Goal: Check status: Check status

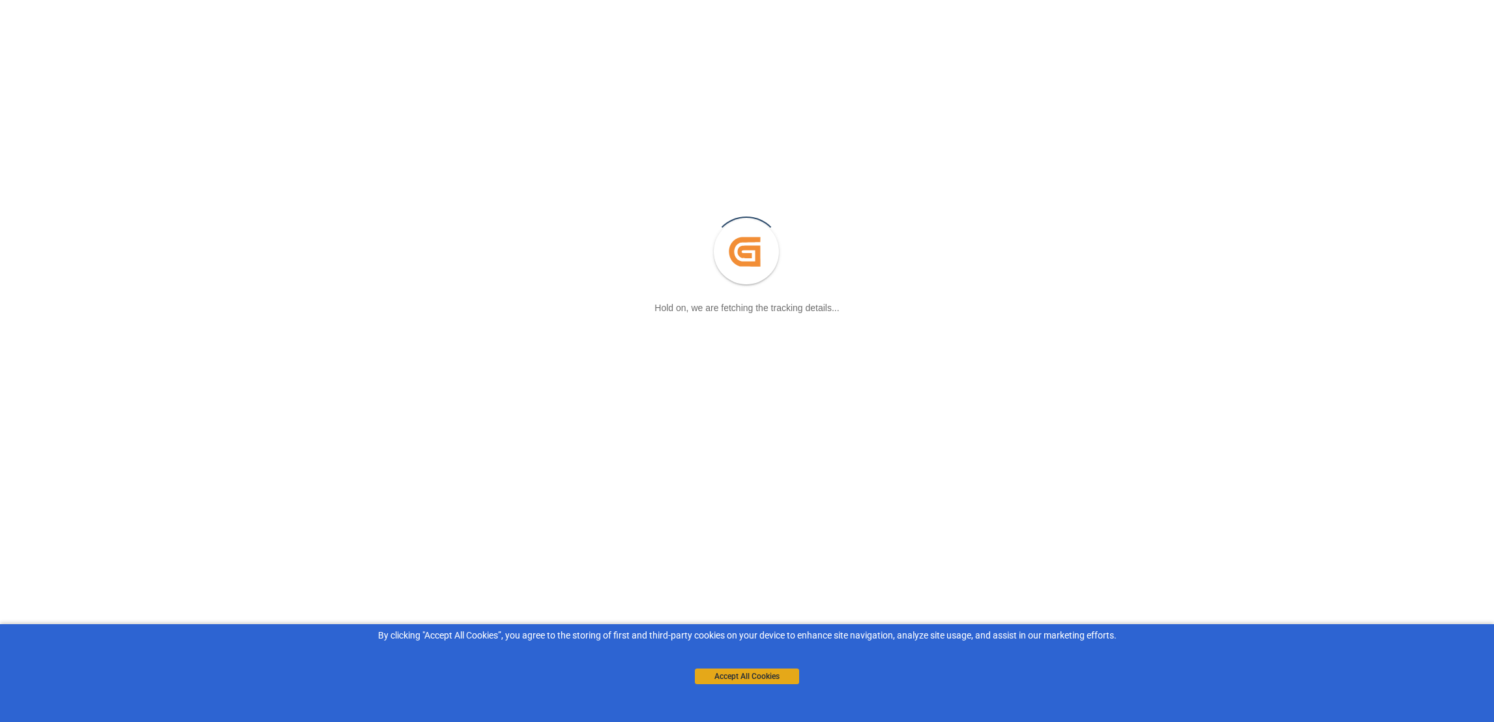
click at [767, 680] on button "Accept All Cookies" at bounding box center [747, 676] width 104 height 16
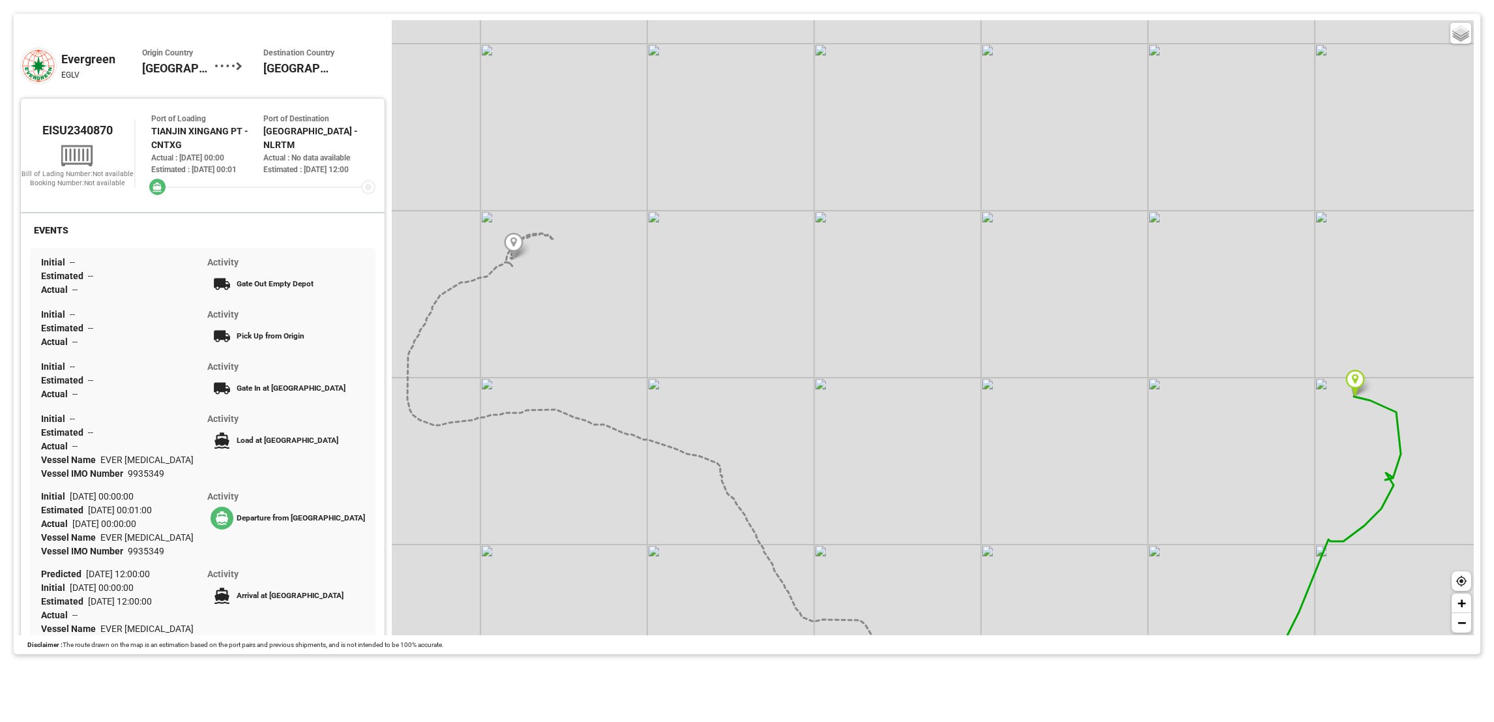
scroll to position [196, 0]
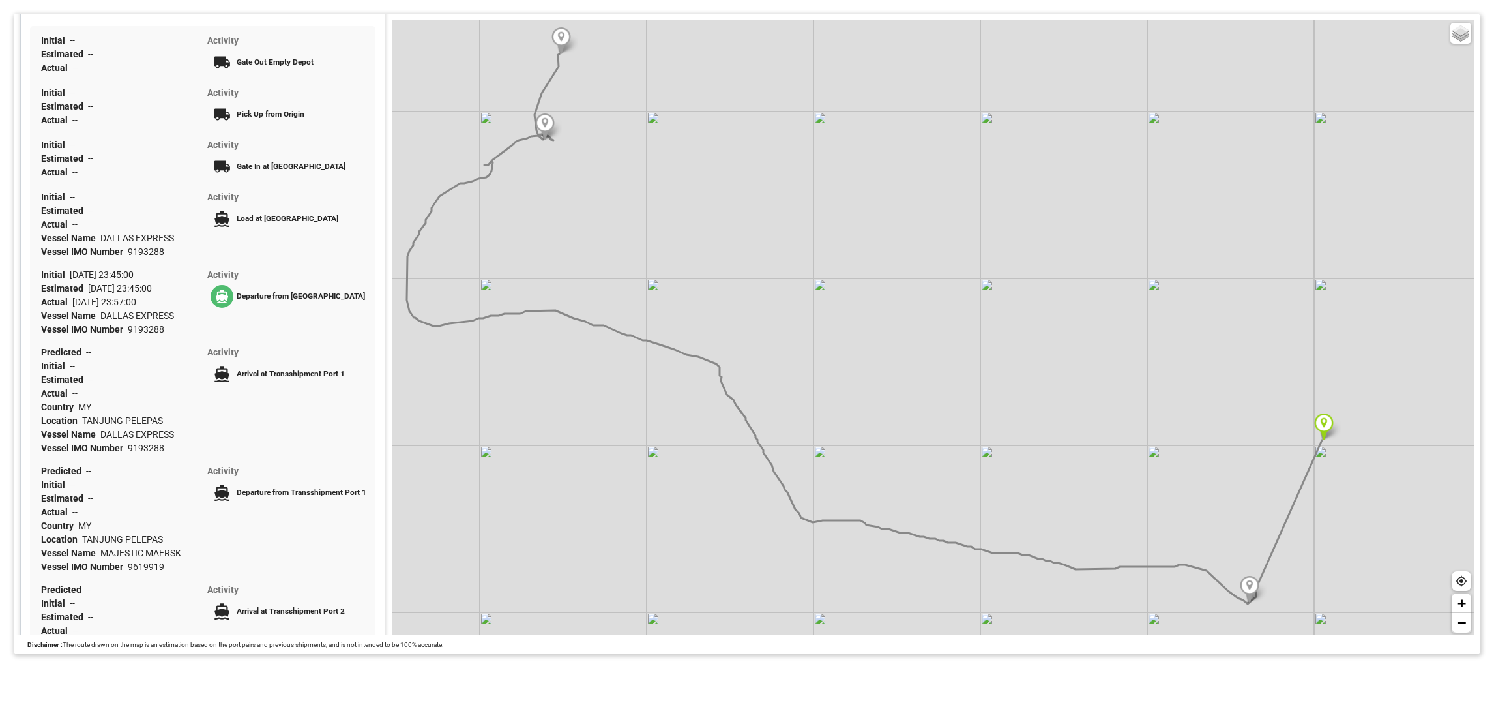
scroll to position [196, 0]
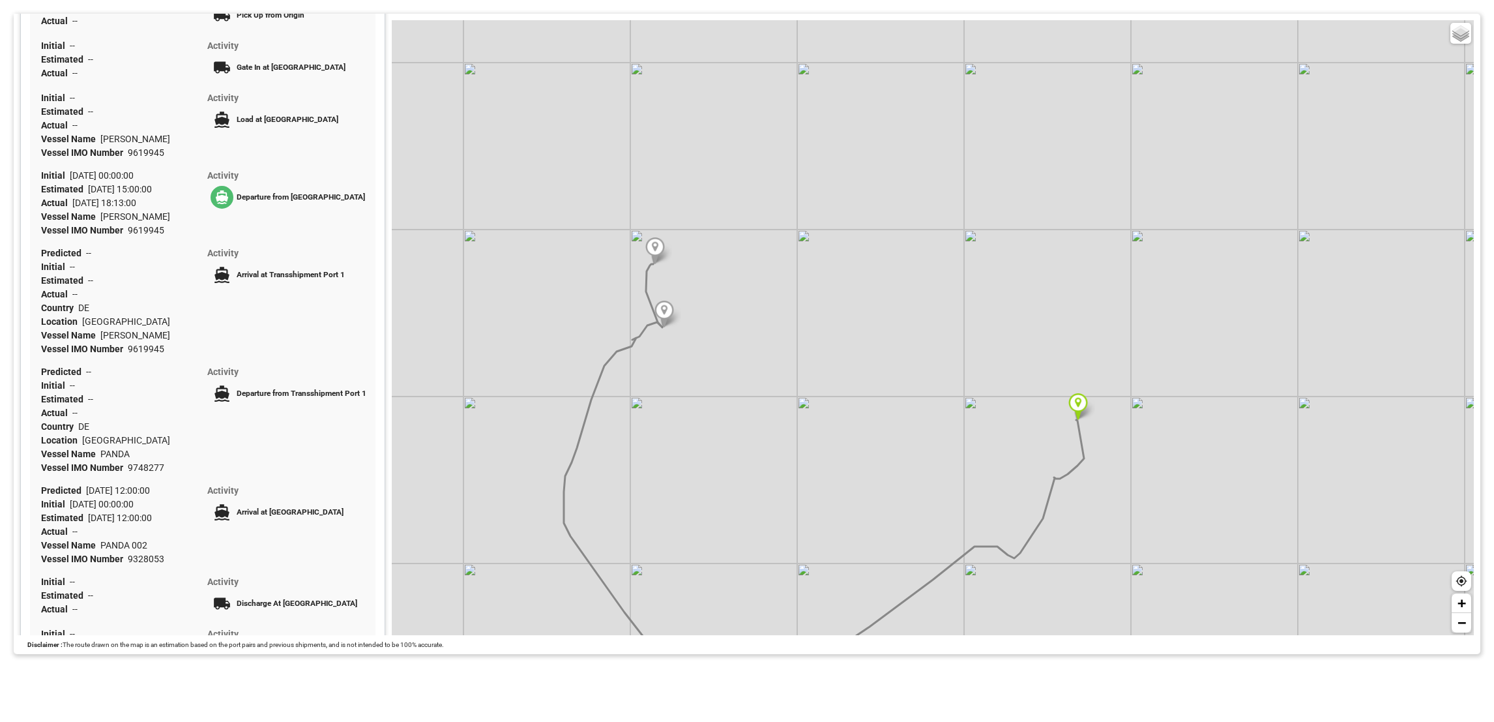
scroll to position [391, 0]
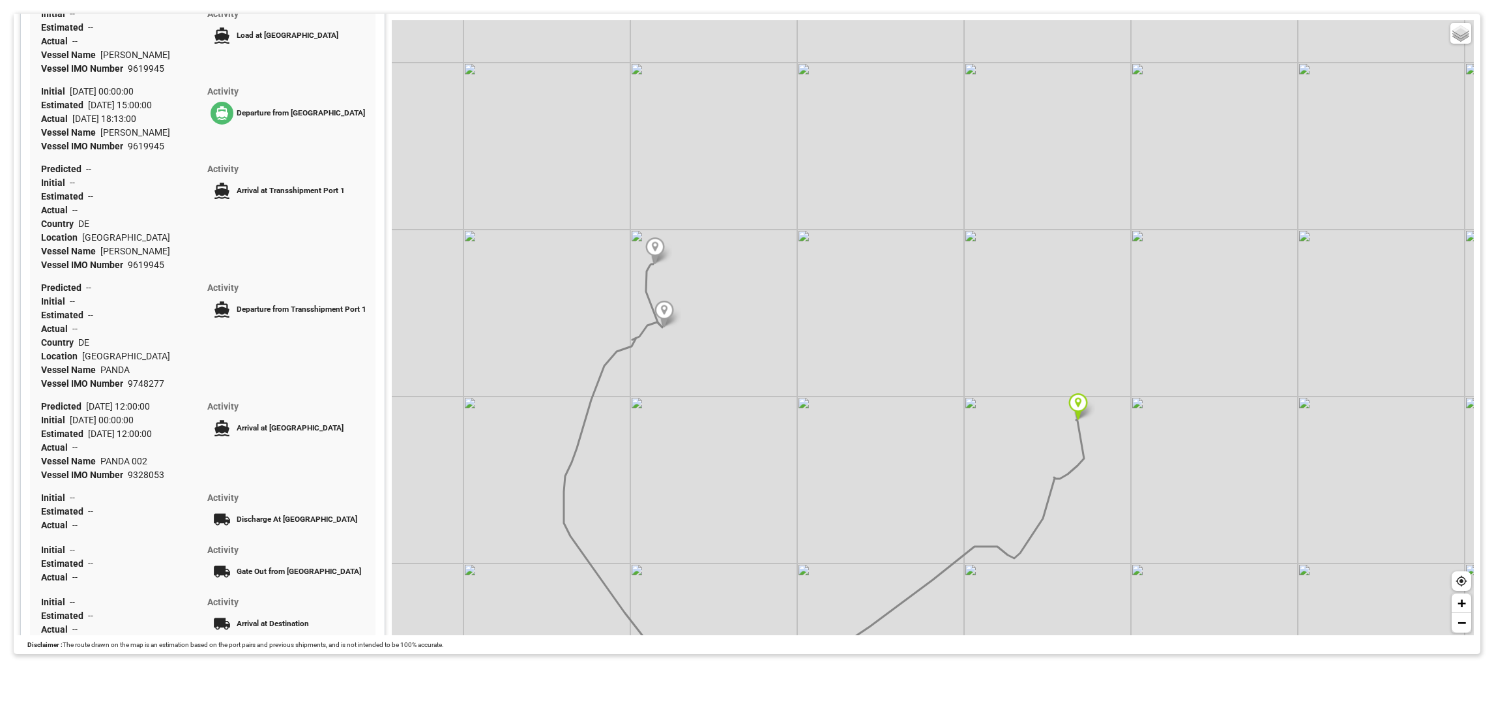
click at [859, 94] on div "Basic Grayscale Streets Dark + −" at bounding box center [933, 327] width 1082 height 615
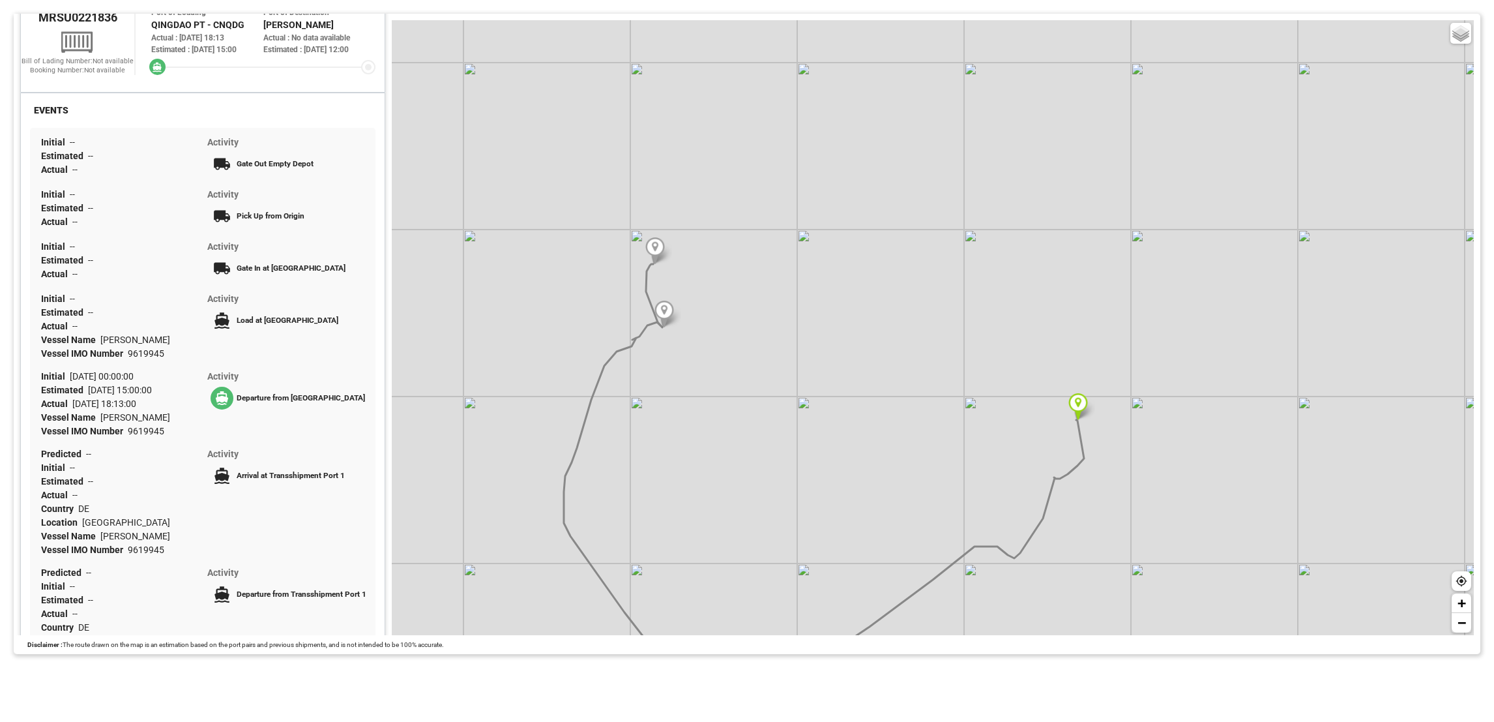
scroll to position [0, 0]
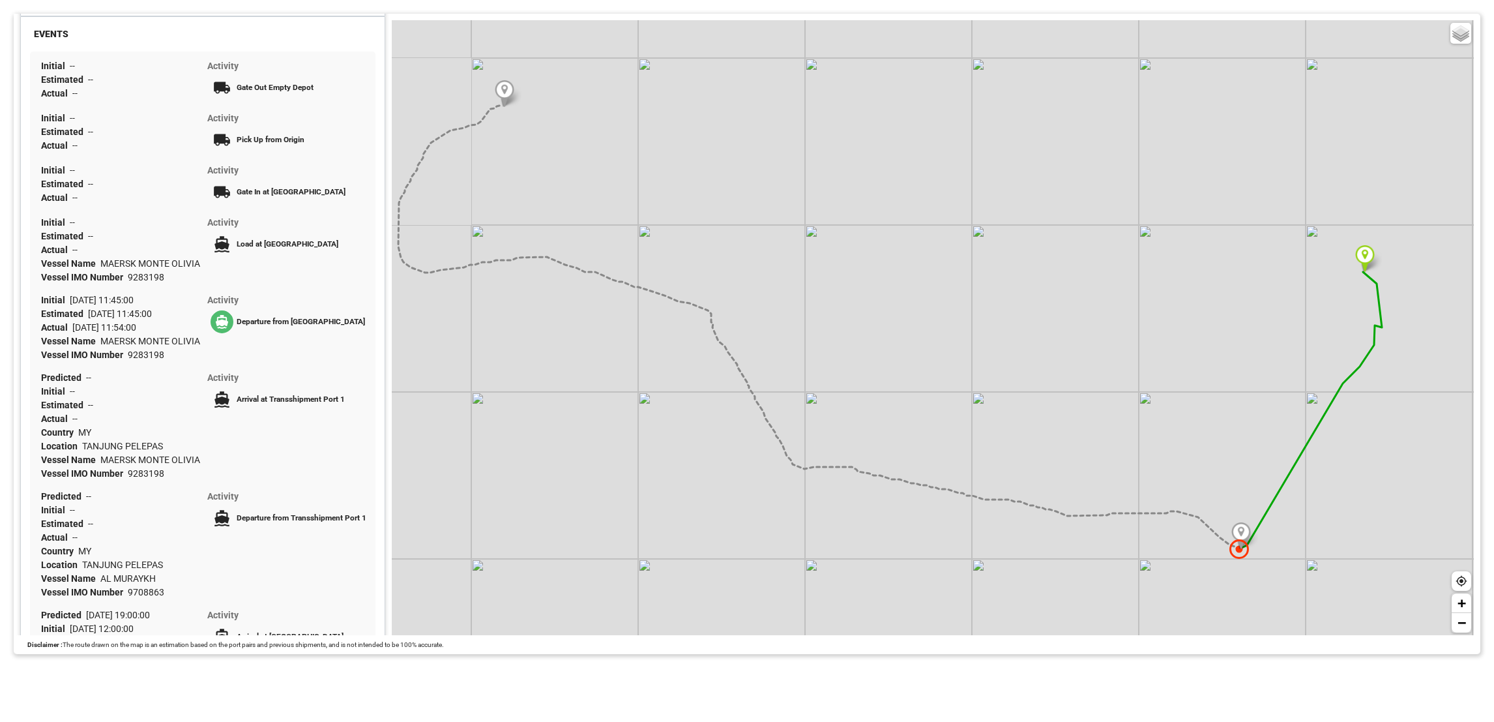
scroll to position [194, 0]
